Goal: Information Seeking & Learning: Learn about a topic

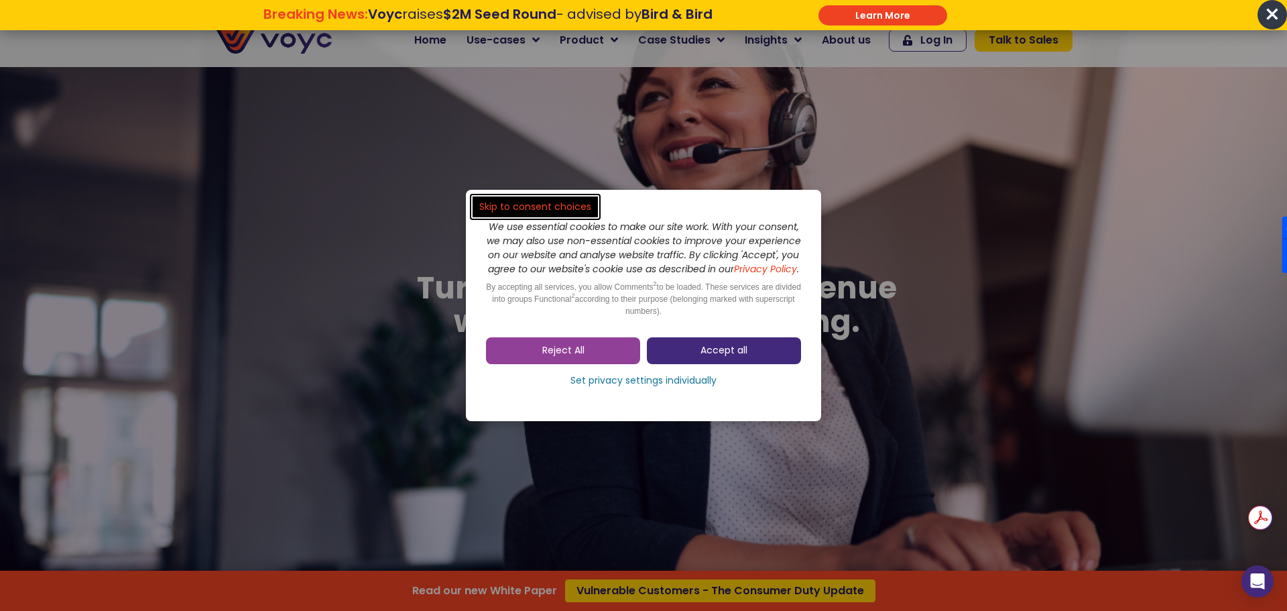
click at [708, 357] on span "Accept all" at bounding box center [723, 350] width 47 height 13
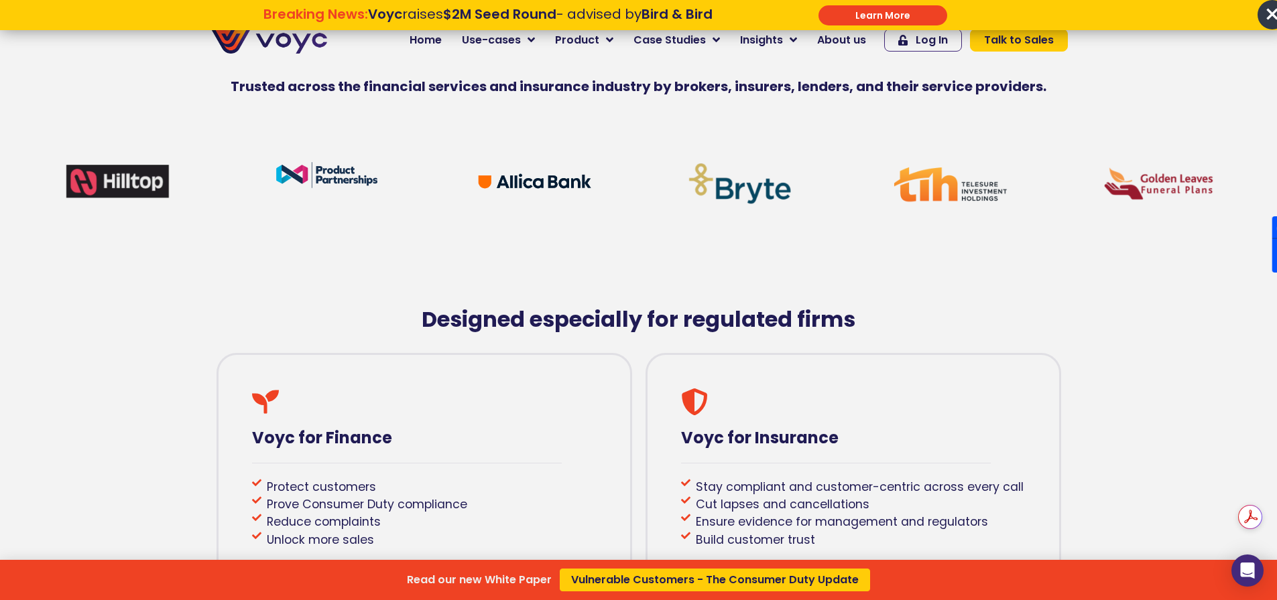
scroll to position [670, 0]
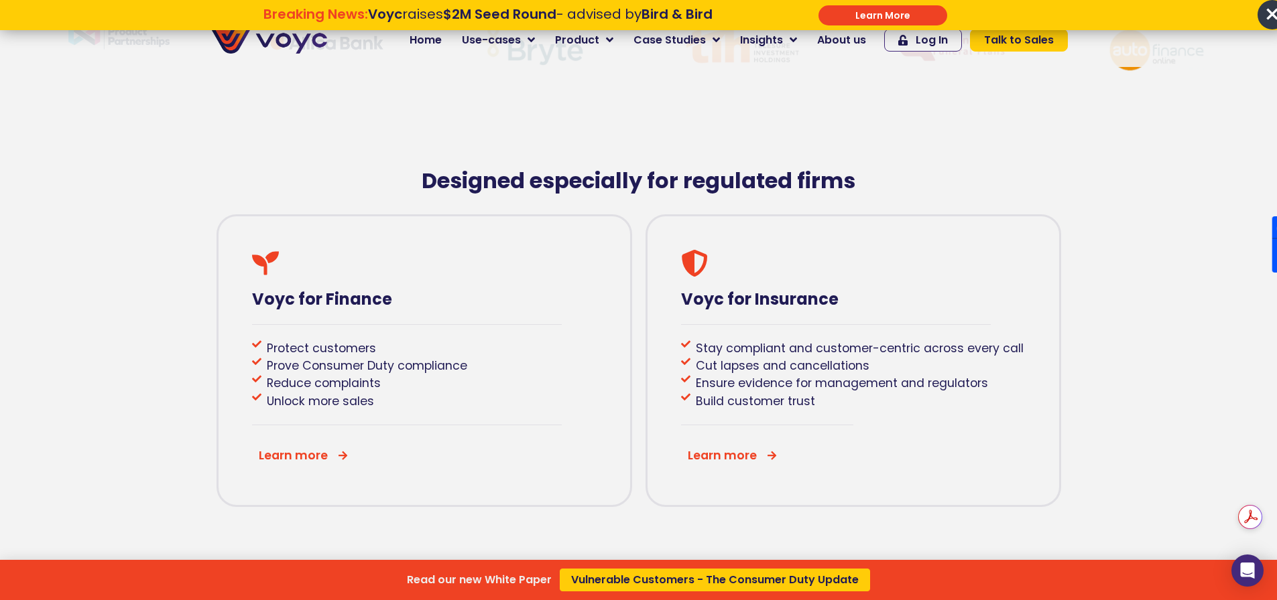
click at [328, 462] on div "Read our new White Paper Vulnerable Customers - The Consumer Duty Update" at bounding box center [638, 300] width 1277 height 600
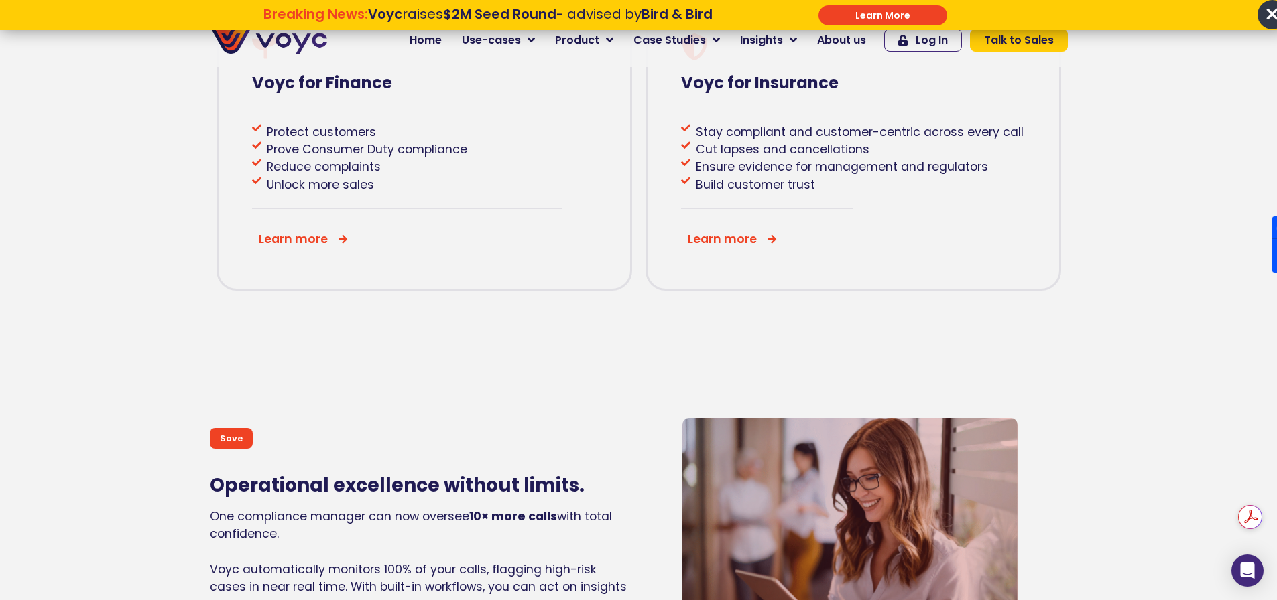
scroll to position [938, 0]
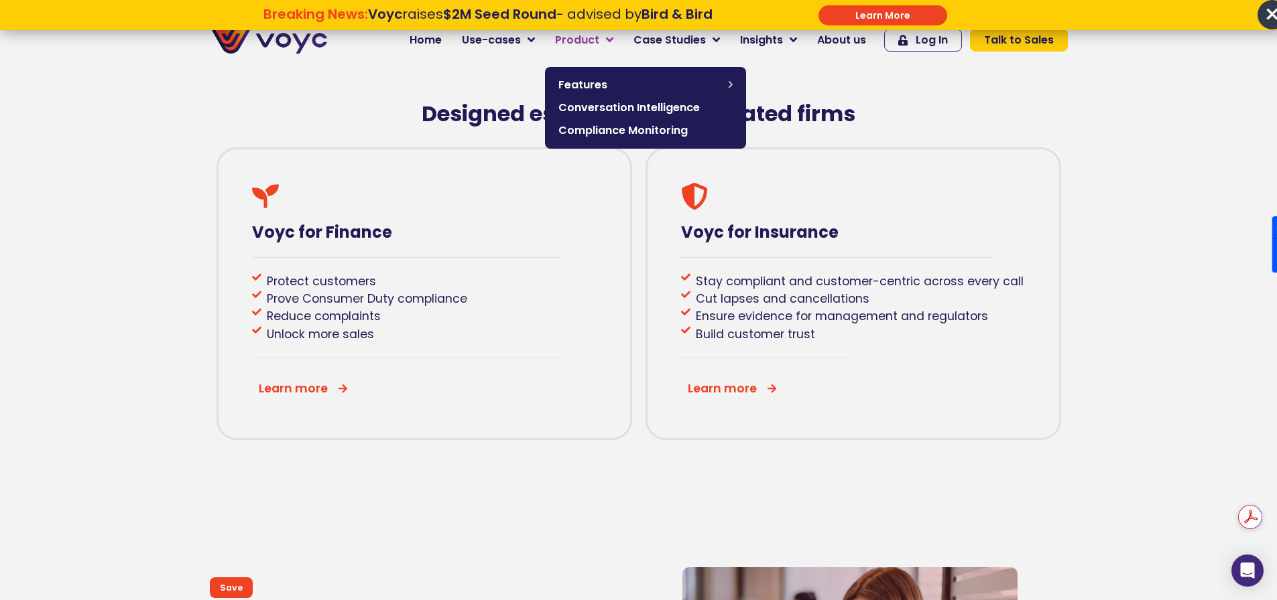
click at [611, 43] on link "Product" at bounding box center [584, 40] width 78 height 27
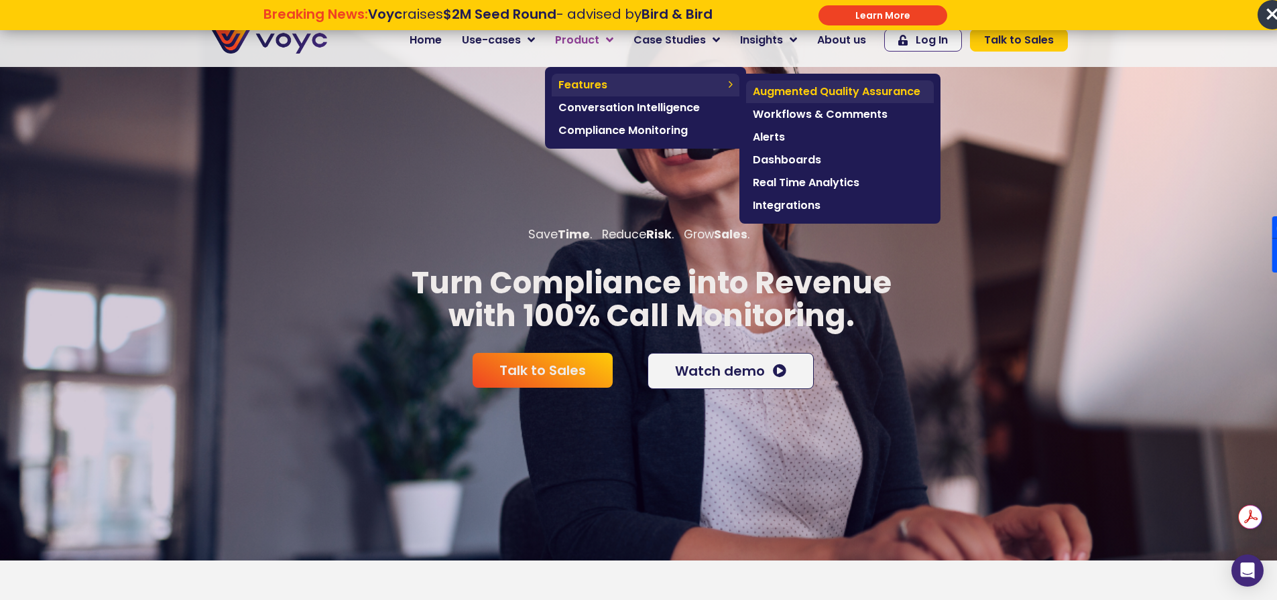
click at [835, 97] on span "Augmented Quality Assurance" at bounding box center [840, 92] width 174 height 16
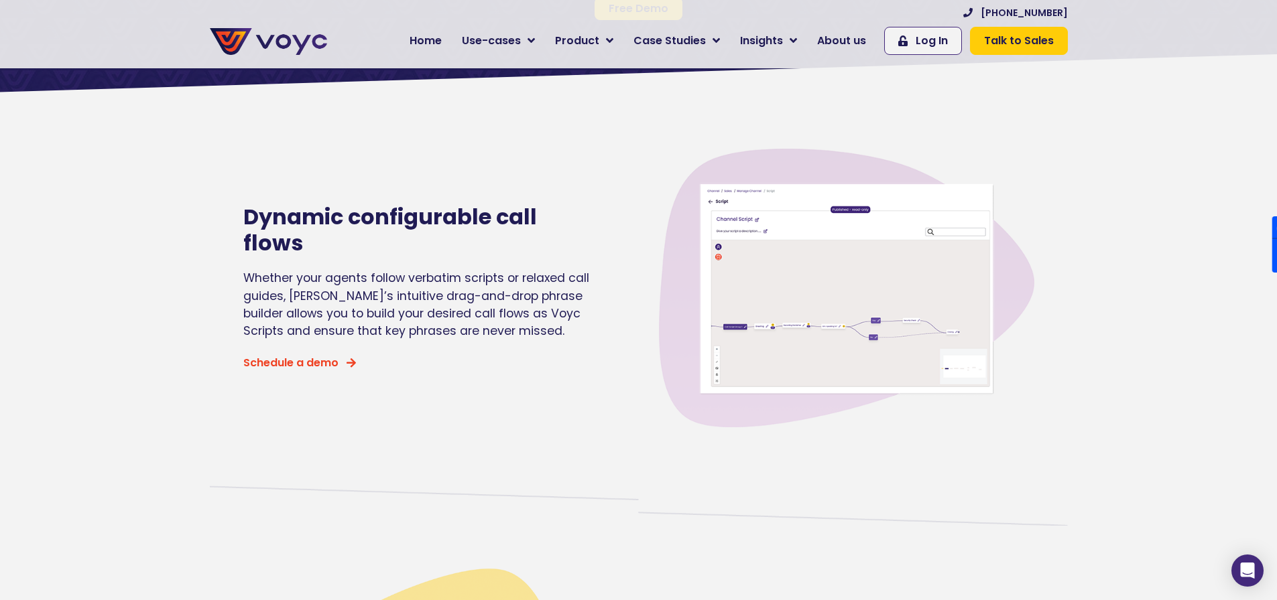
scroll to position [268, 0]
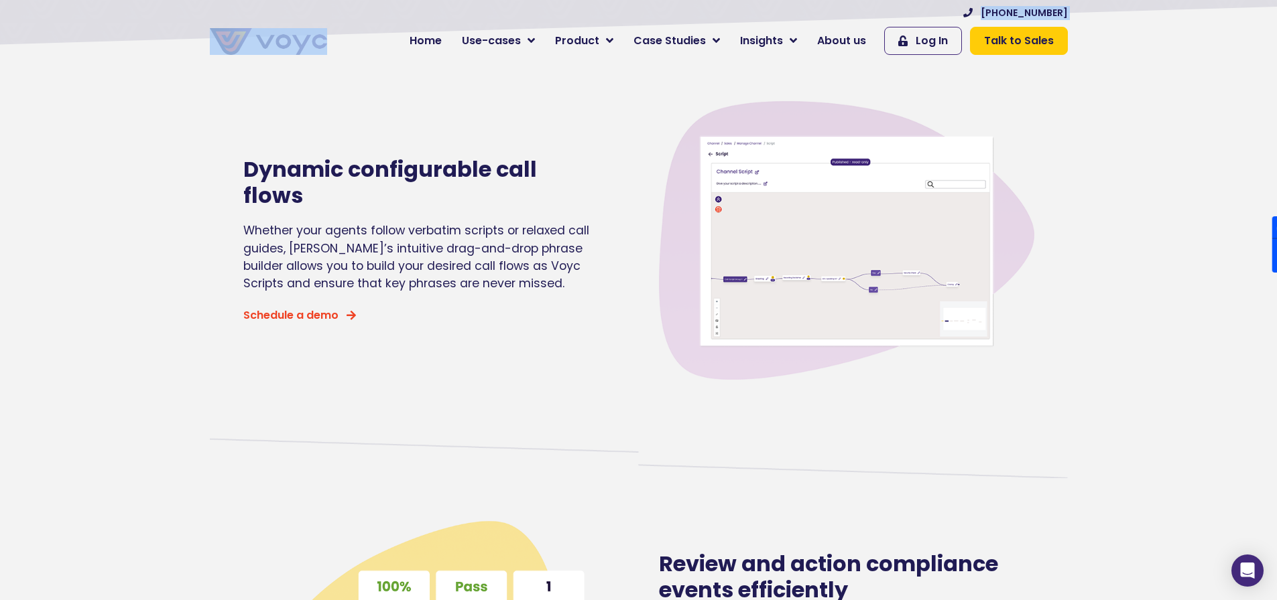
drag, startPoint x: 346, startPoint y: 41, endPoint x: 259, endPoint y: 46, distance: 86.6
click at [265, 47] on div "[PHONE_NUMBER] Home Use-cases Protect Save Grow Finance Mortgage Brokers Car Fi…" at bounding box center [638, 34] width 871 height 55
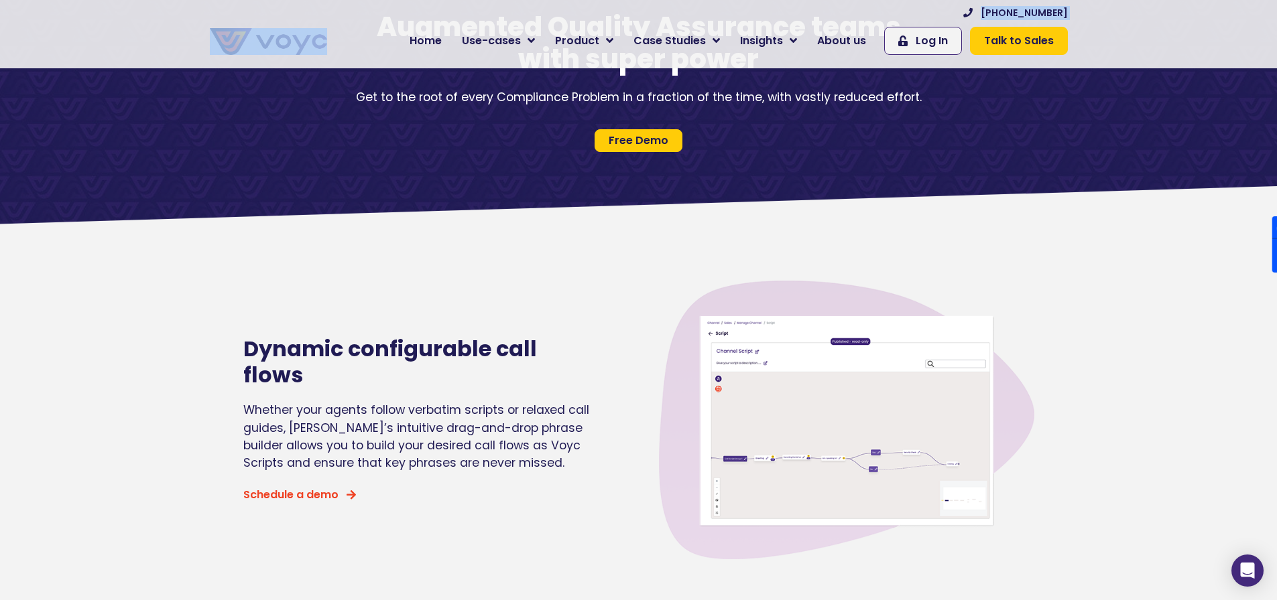
scroll to position [0, 0]
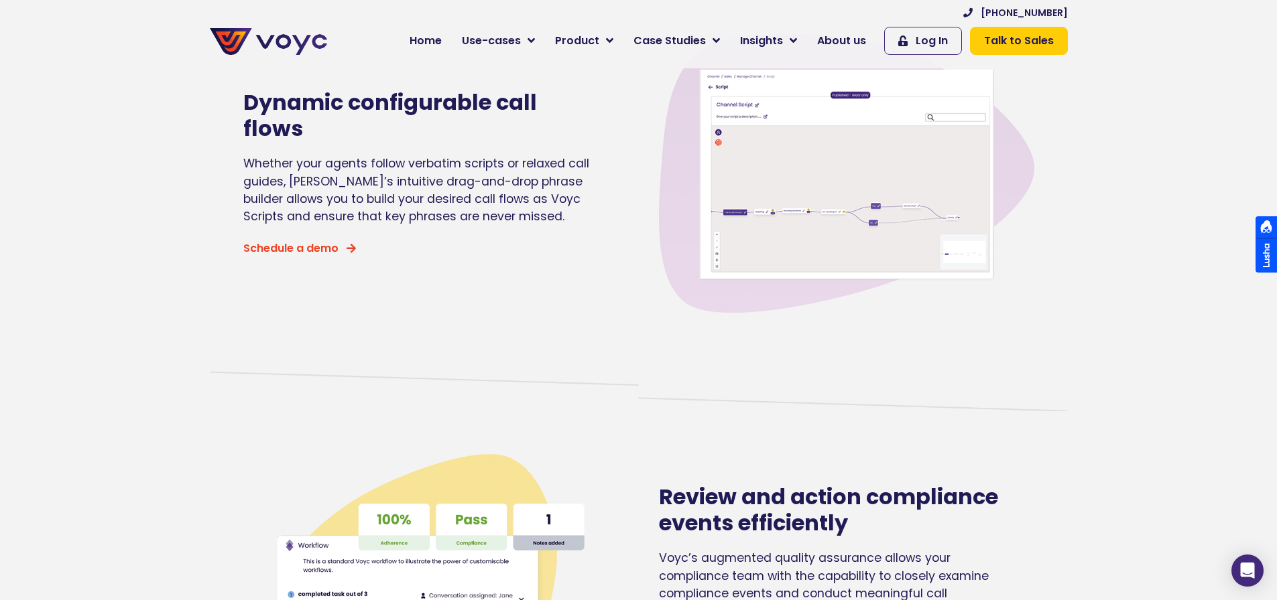
click at [1207, 238] on section "Dynamic configurable call flows Whether your agents follow verbatim scripts or …" at bounding box center [638, 173] width 1277 height 389
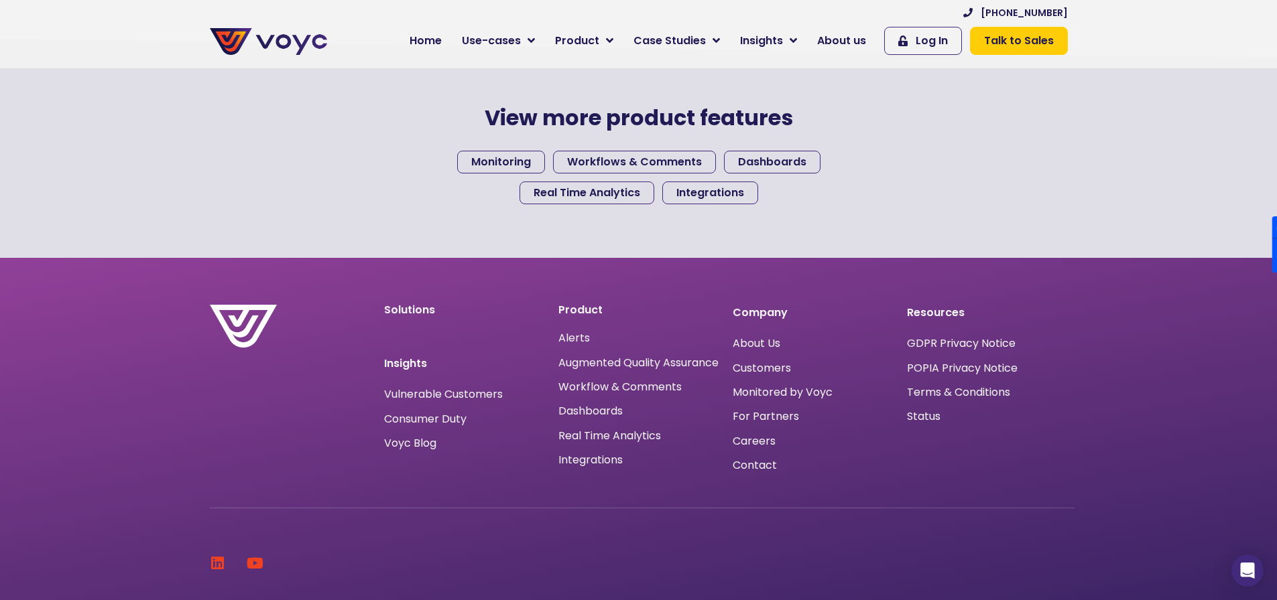
scroll to position [1623, 0]
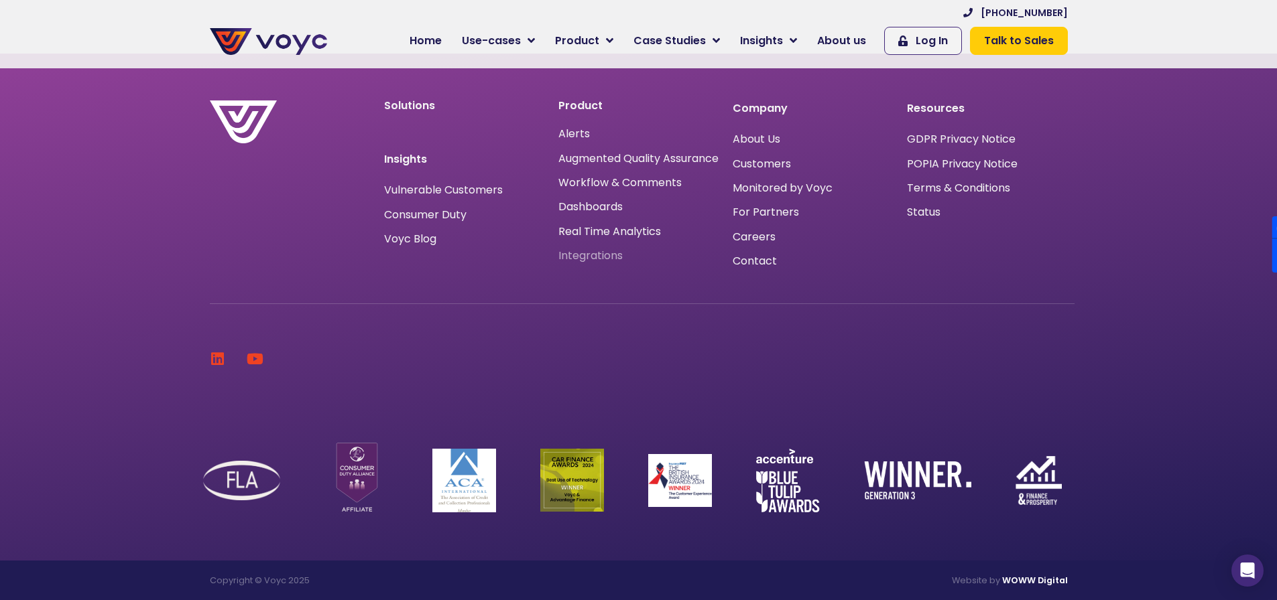
click at [595, 256] on span "Integrations" at bounding box center [590, 256] width 64 height 0
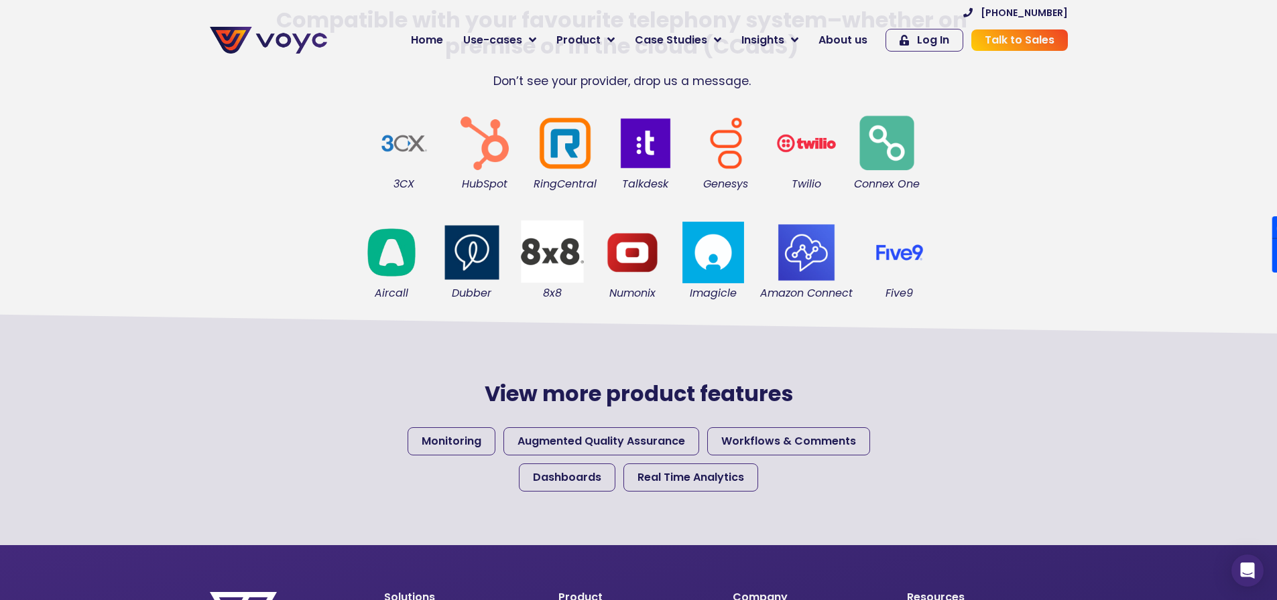
scroll to position [335, 0]
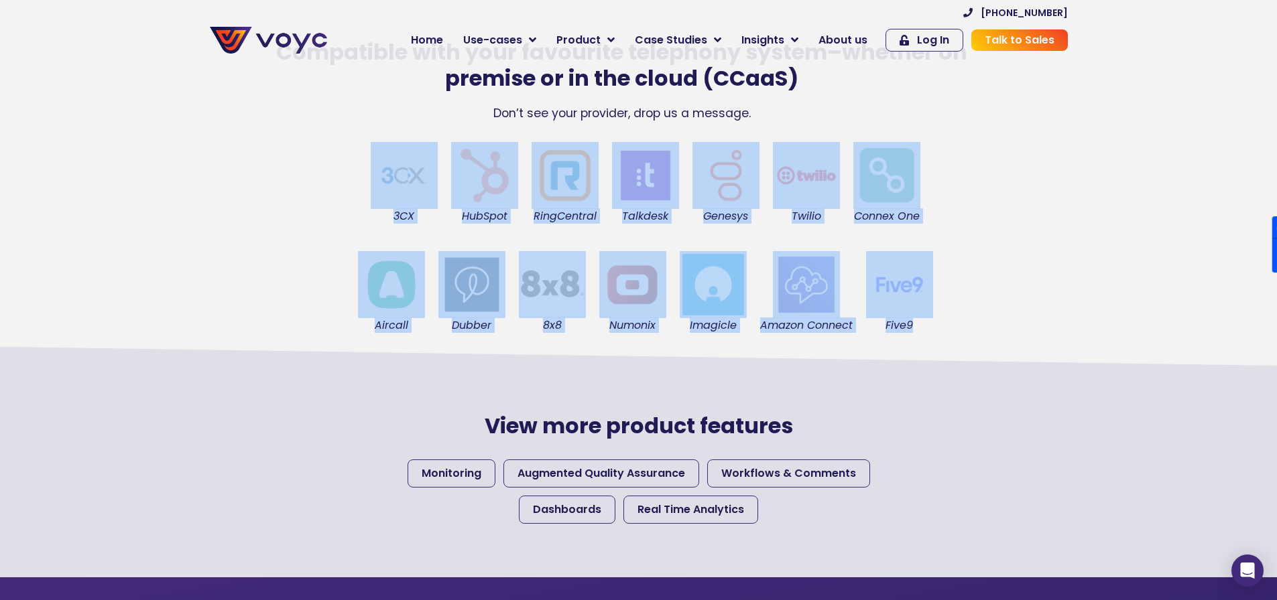
drag, startPoint x: 862, startPoint y: 353, endPoint x: 291, endPoint y: 159, distance: 603.1
click at [291, 159] on div "Seamlessly connect your systems From call recorders to CRMs, let your systems t…" at bounding box center [638, 119] width 1277 height 915
click at [1056, 229] on div "3CX HubSpot RingCentral Talkdesk Genesys Twilio Connex One" at bounding box center [645, 183] width 858 height 109
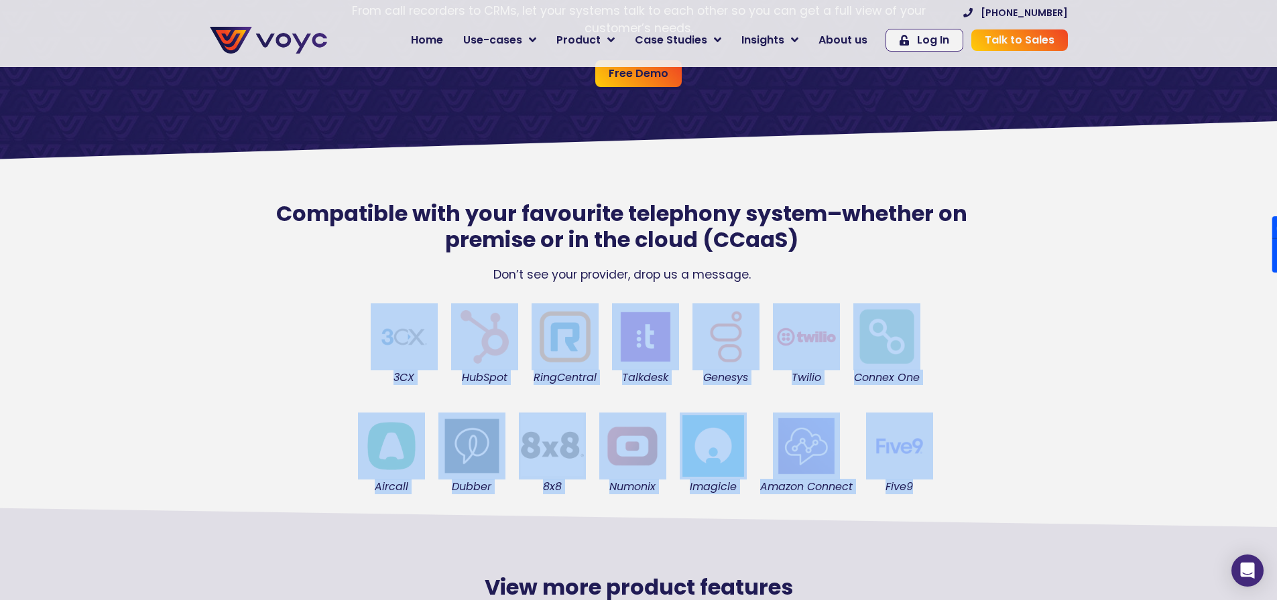
scroll to position [0, 0]
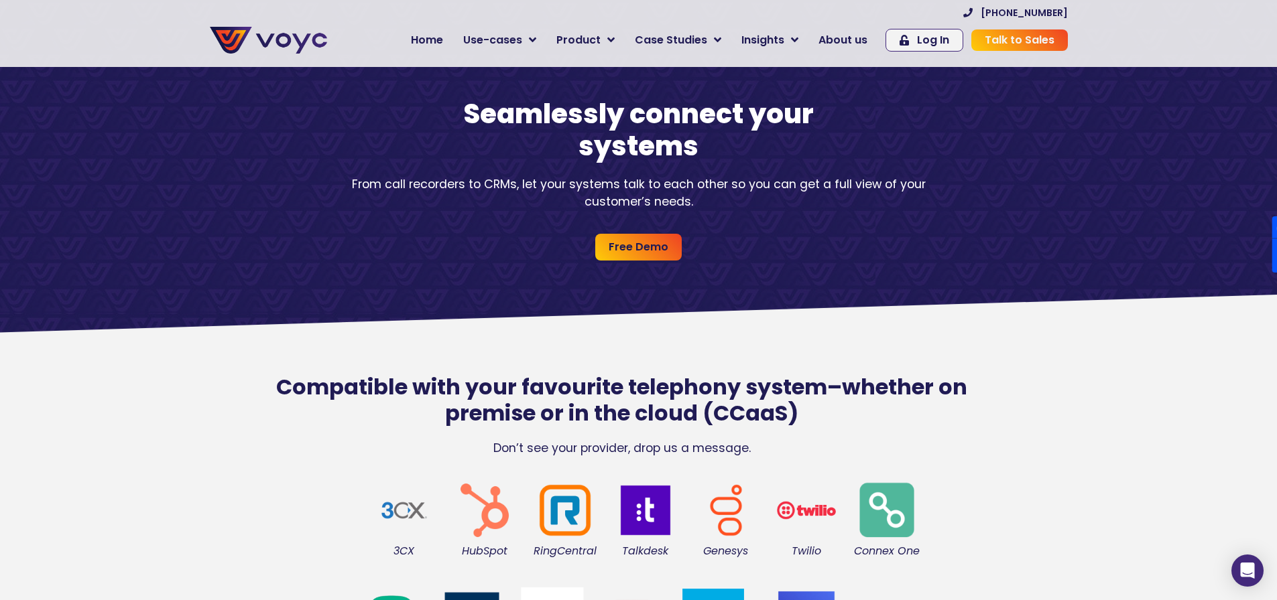
click at [1065, 338] on section "Compatible with your favourite telephony system–whether on premise or in the cl…" at bounding box center [638, 398] width 1277 height 129
